Goal: Browse casually

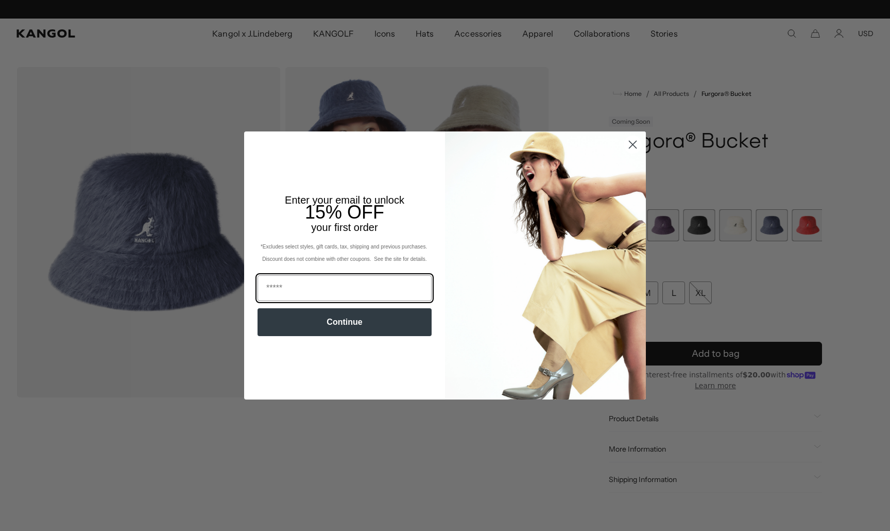
scroll to position [0, 212]
